Goal: Transaction & Acquisition: Book appointment/travel/reservation

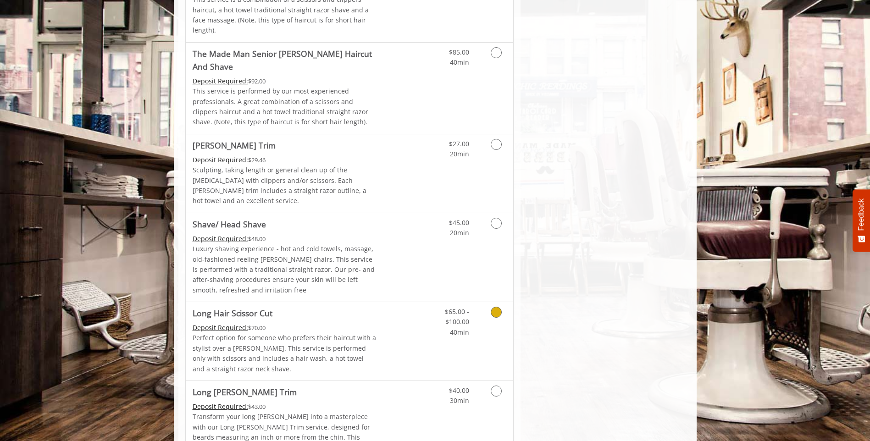
scroll to position [901, 0]
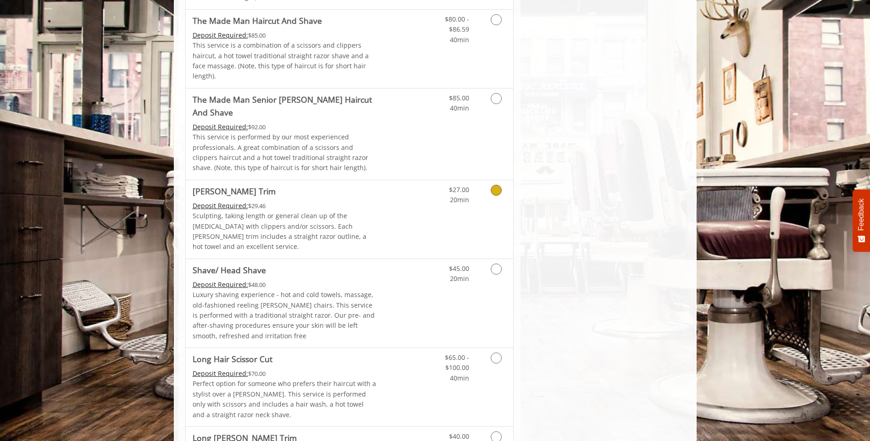
click at [478, 180] on div "$27.00 20min" at bounding box center [472, 219] width 82 height 78
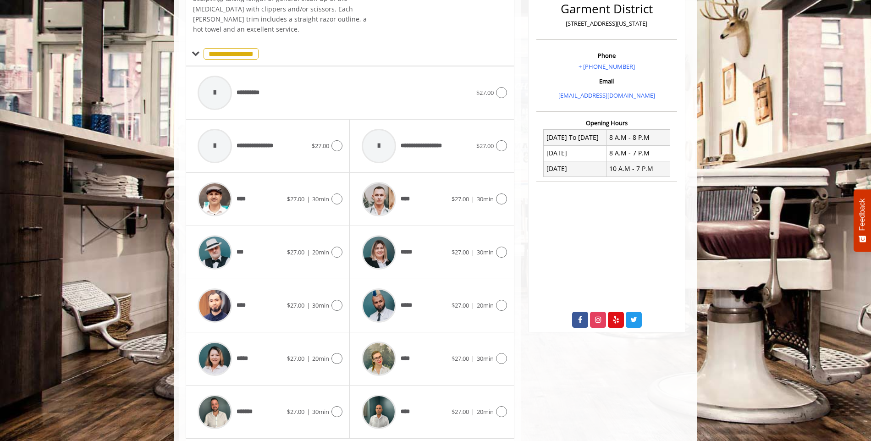
scroll to position [272, 0]
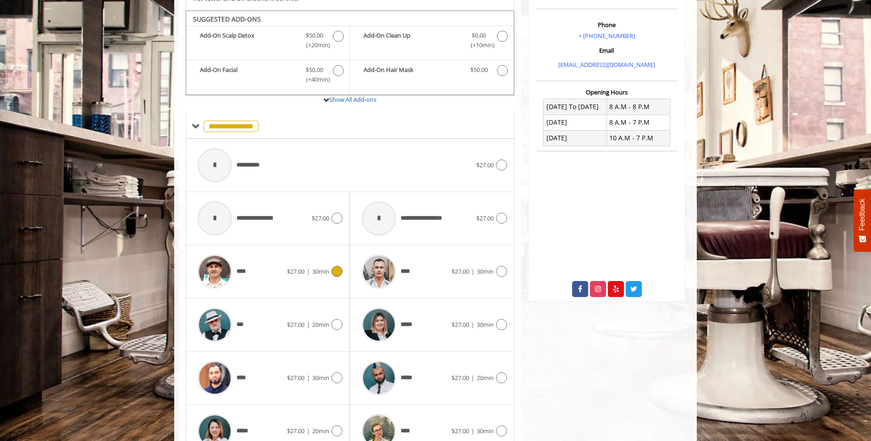
click at [341, 266] on icon at bounding box center [336, 271] width 11 height 11
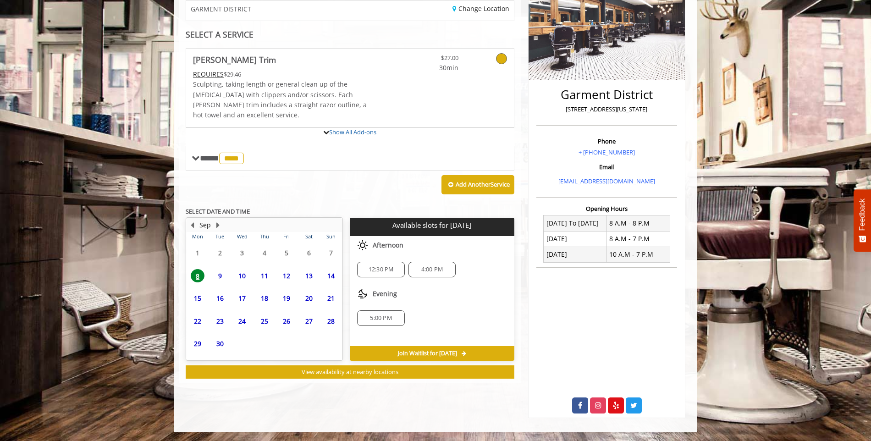
scroll to position [195, 0]
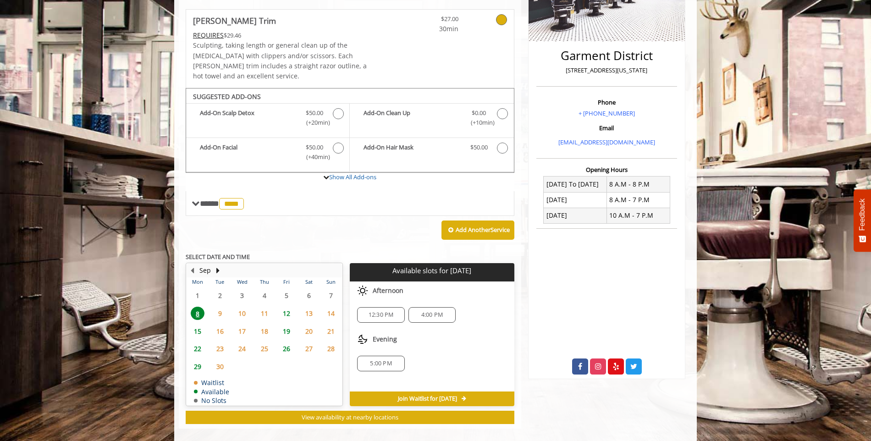
click at [369, 311] on span "12:30 PM" at bounding box center [381, 314] width 25 height 7
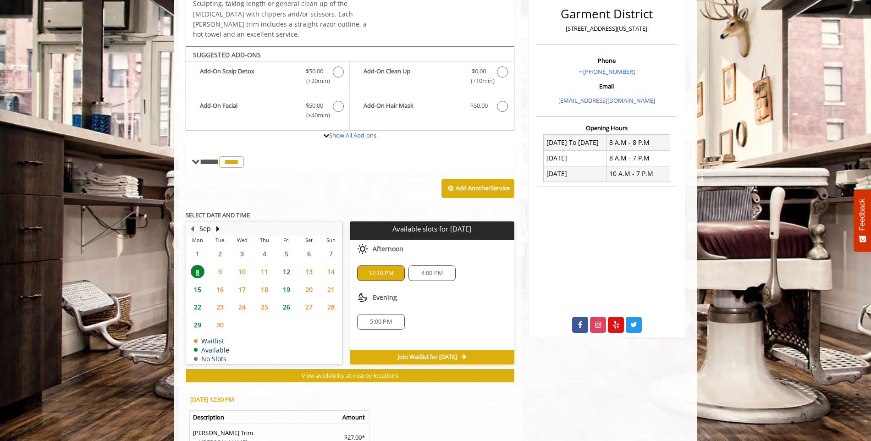
scroll to position [361, 0]
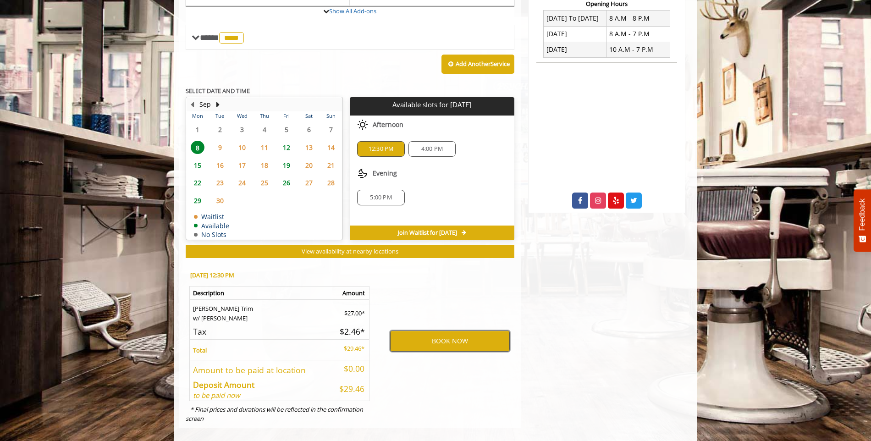
click at [426, 331] on button "BOOK NOW" at bounding box center [450, 341] width 120 height 21
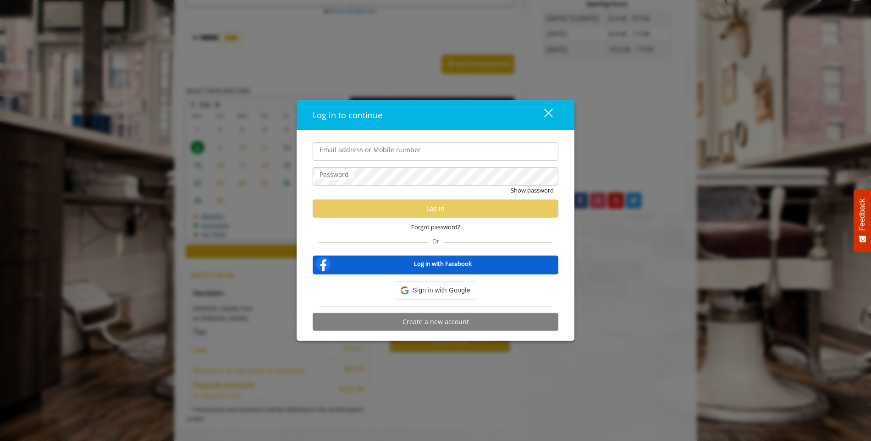
type input "**********"
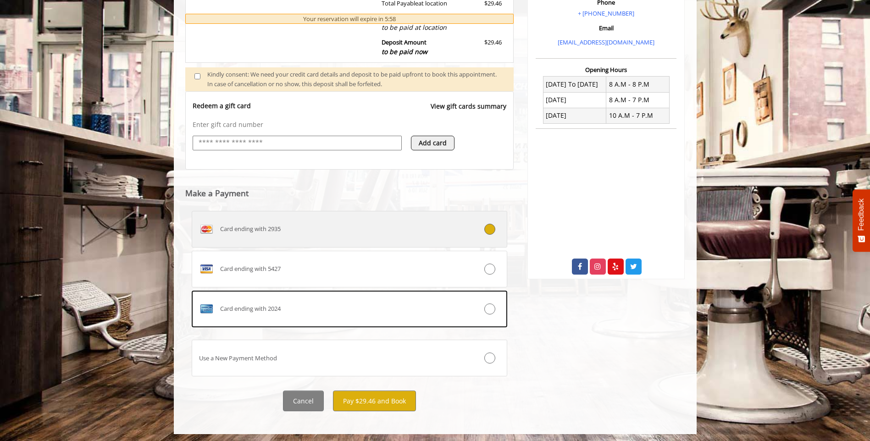
scroll to position [297, 0]
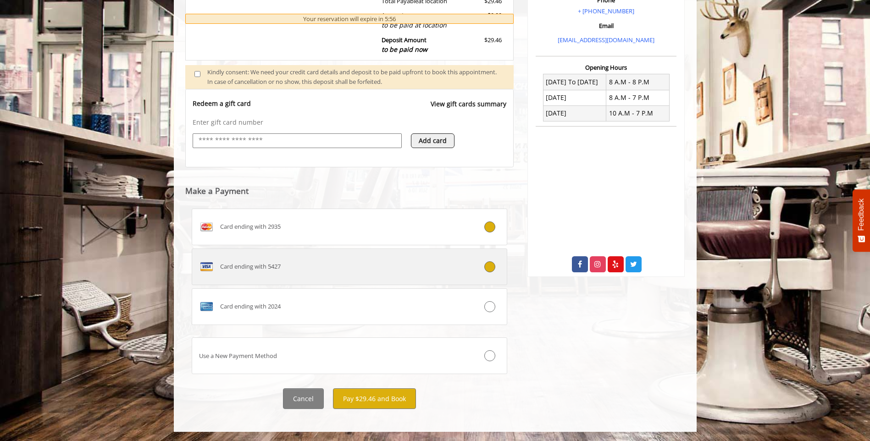
click at [496, 272] on div at bounding box center [480, 266] width 52 height 11
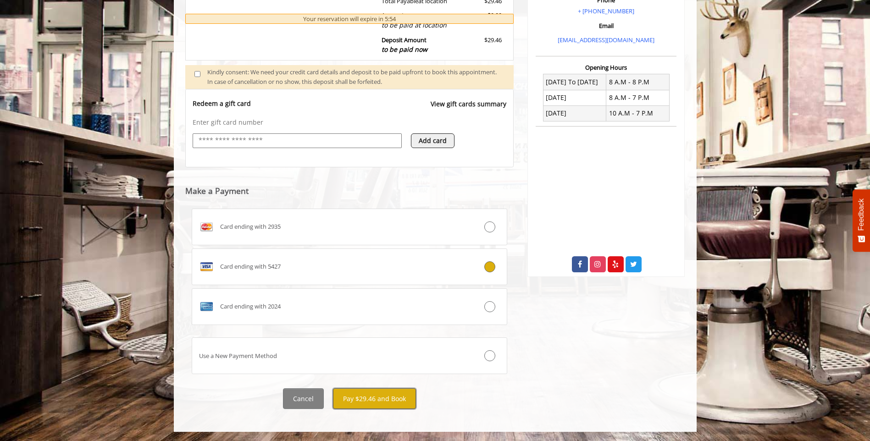
click at [378, 397] on button "Pay $29.46 and Book" at bounding box center [374, 398] width 83 height 21
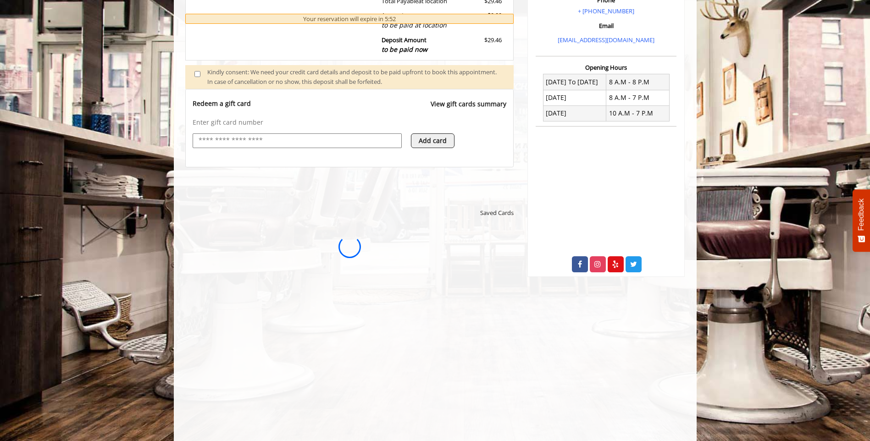
scroll to position [0, 0]
